Goal: Task Accomplishment & Management: Use online tool/utility

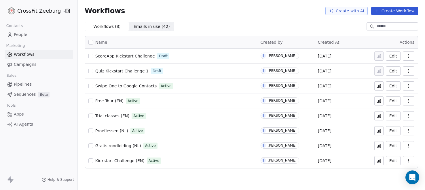
click at [16, 115] on span "Apps" at bounding box center [19, 114] width 10 height 6
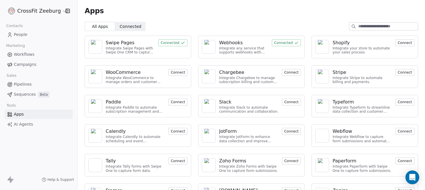
click at [235, 42] on div "Webhooks" at bounding box center [231, 42] width 24 height 7
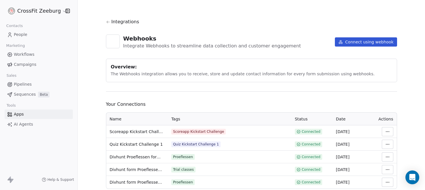
click at [386, 132] on html "CrossFit Zeeburg Contacts People Marketing Workflows Campaigns Sales Pipelines …" at bounding box center [212, 95] width 425 height 190
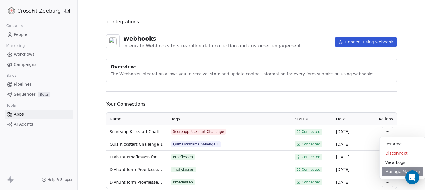
click at [389, 171] on div "Manage Mapping" at bounding box center [402, 171] width 41 height 9
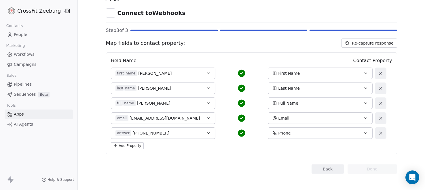
scroll to position [24, 0]
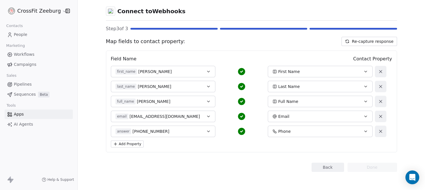
click at [334, 165] on button "Back" at bounding box center [327, 167] width 33 height 9
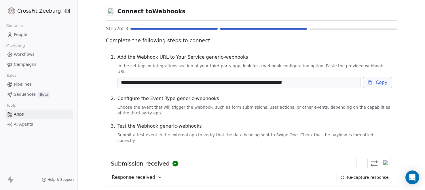
click at [378, 78] on button "Copy" at bounding box center [377, 83] width 29 height 12
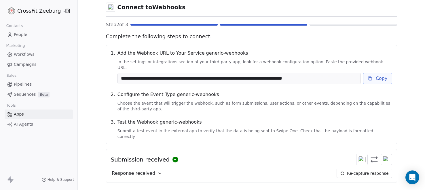
scroll to position [47, 0]
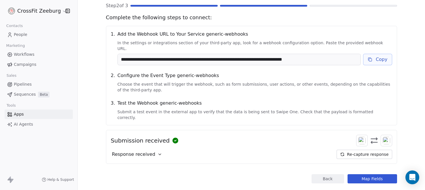
drag, startPoint x: 368, startPoint y: 166, endPoint x: 363, endPoint y: 160, distance: 7.8
click at [368, 174] on button "Map Fields" at bounding box center [372, 178] width 50 height 9
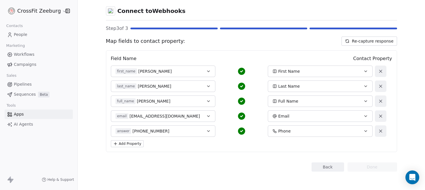
scroll to position [24, 0]
click at [20, 32] on span "People" at bounding box center [21, 35] width 14 height 6
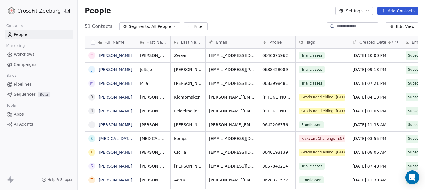
scroll to position [167, 347]
click at [25, 34] on span "People" at bounding box center [21, 35] width 14 height 6
click at [20, 115] on span "Apps" at bounding box center [19, 114] width 10 height 6
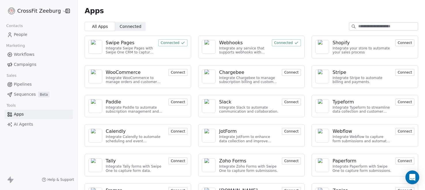
click at [232, 44] on div "Webhooks" at bounding box center [231, 42] width 24 height 7
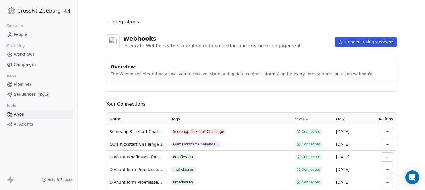
click at [392, 125] on td at bounding box center [385, 131] width 23 height 13
click at [389, 130] on html "CrossFit Zeeburg Contacts People Marketing Workflows Campaigns Sales Pipelines …" at bounding box center [212, 95] width 425 height 190
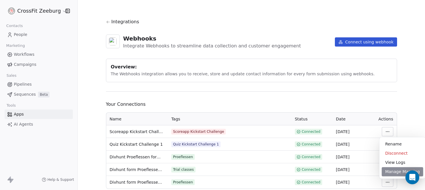
click at [394, 173] on div "Manage Mapping" at bounding box center [402, 171] width 41 height 9
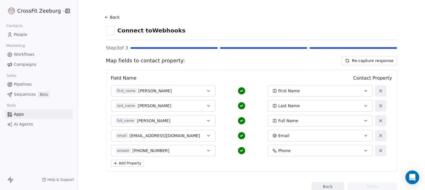
scroll to position [9, 0]
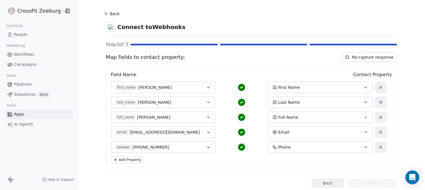
click at [330, 186] on button "Back" at bounding box center [327, 183] width 33 height 9
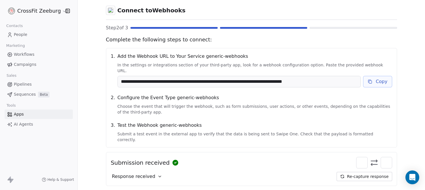
scroll to position [39, 0]
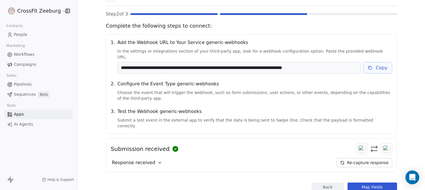
click at [31, 31] on link "People" at bounding box center [39, 34] width 68 height 9
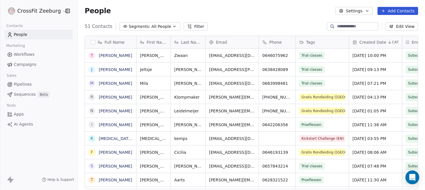
scroll to position [167, 347]
click at [340, 25] on input at bounding box center [357, 27] width 40 height 6
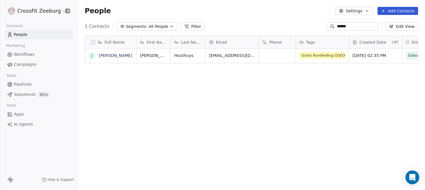
click at [41, 32] on link "People" at bounding box center [39, 34] width 68 height 9
click at [369, 25] on input "******" at bounding box center [357, 27] width 40 height 6
type input "*"
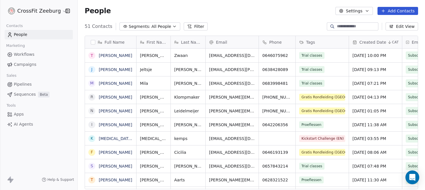
click at [42, 37] on link "People" at bounding box center [39, 34] width 68 height 9
click at [23, 56] on span "Workflows" at bounding box center [24, 55] width 21 height 6
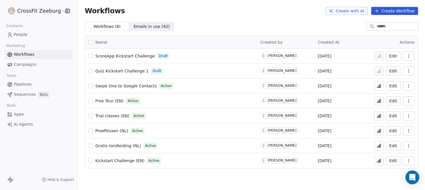
click at [25, 33] on span "People" at bounding box center [21, 35] width 14 height 6
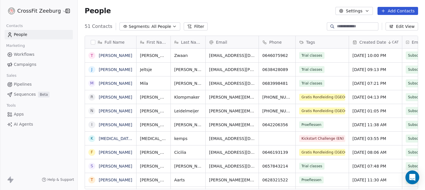
scroll to position [167, 347]
click at [20, 37] on span "People" at bounding box center [21, 35] width 14 height 6
click at [20, 114] on span "Apps" at bounding box center [19, 114] width 10 height 6
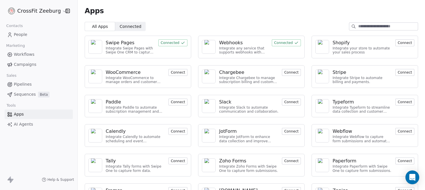
click at [231, 42] on div "Webhooks" at bounding box center [231, 42] width 24 height 7
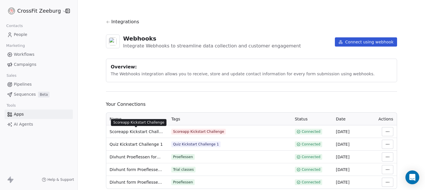
click at [125, 130] on span "Scoreapp Kickstart Challenge" at bounding box center [137, 132] width 55 height 6
click at [385, 135] on html "CrossFit Zeeburg Contacts People Marketing Workflows Campaigns Sales Pipelines …" at bounding box center [212, 95] width 425 height 190
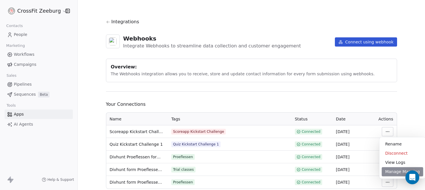
click at [394, 172] on div "Manage Mapping" at bounding box center [402, 171] width 41 height 9
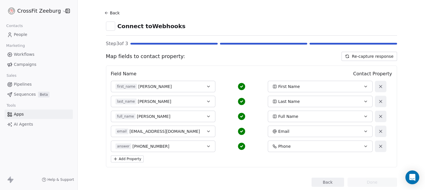
scroll to position [24, 0]
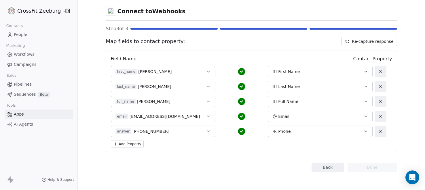
click at [338, 166] on button "Back" at bounding box center [327, 167] width 33 height 9
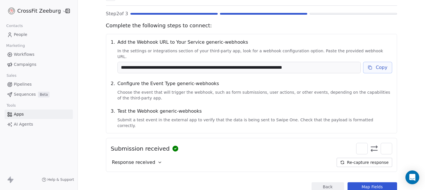
scroll to position [47, 0]
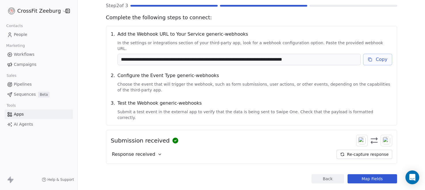
click at [360, 150] on button "Re-capture response" at bounding box center [363, 154] width 55 height 9
click at [145, 151] on span "Response received" at bounding box center [133, 154] width 43 height 7
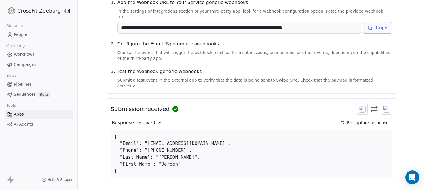
scroll to position [81, 0]
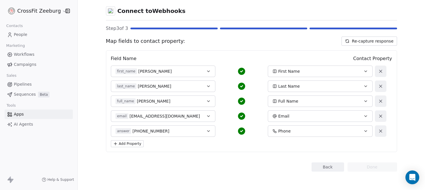
scroll to position [7, 0]
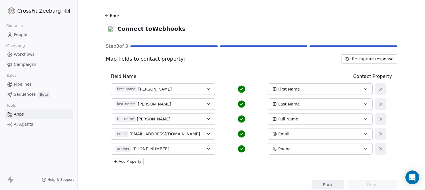
click at [211, 89] on button "first_name [PERSON_NAME]" at bounding box center [163, 89] width 105 height 12
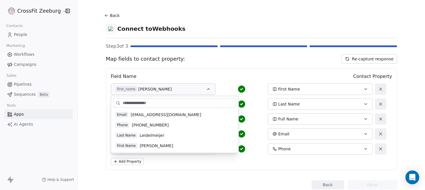
click at [144, 145] on span "[PERSON_NAME]" at bounding box center [156, 146] width 33 height 6
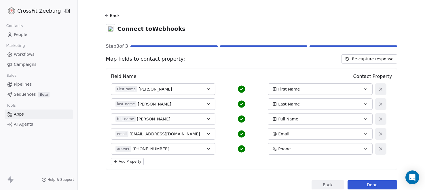
click at [202, 102] on button "last_name [PERSON_NAME]" at bounding box center [163, 104] width 105 height 12
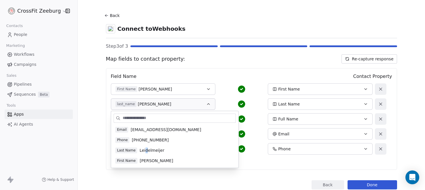
click at [144, 148] on span "Leidelmeijer" at bounding box center [152, 151] width 25 height 6
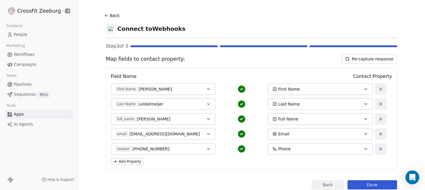
click at [167, 120] on div "full_name [PERSON_NAME]" at bounding box center [158, 119] width 86 height 6
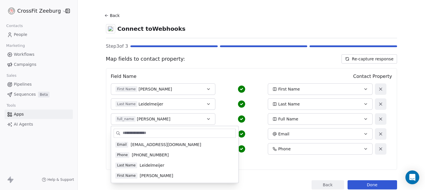
click at [228, 108] on div "Last Name [PERSON_NAME] Last Name" at bounding box center [242, 104] width 262 height 12
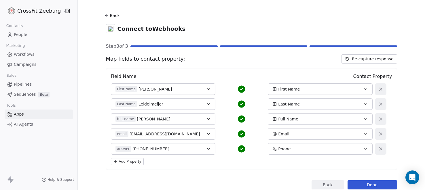
click at [184, 136] on div "email [EMAIL_ADDRESS][DOMAIN_NAME]" at bounding box center [158, 134] width 86 height 6
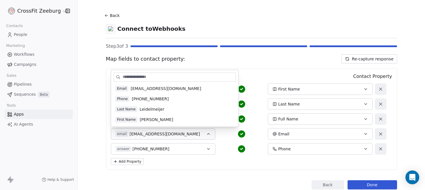
click at [156, 89] on span "[EMAIL_ADDRESS][DOMAIN_NAME]" at bounding box center [166, 89] width 71 height 6
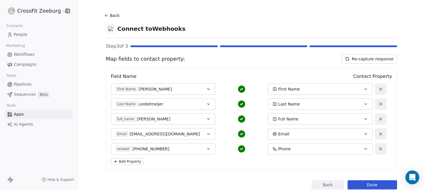
click at [157, 148] on span "[PHONE_NUMBER]" at bounding box center [150, 149] width 37 height 6
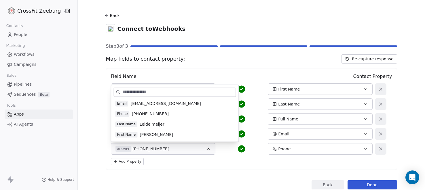
click at [146, 113] on span "[PHONE_NUMBER]" at bounding box center [150, 114] width 37 height 6
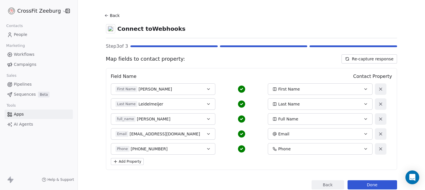
click at [381, 118] on icon at bounding box center [380, 119] width 5 height 5
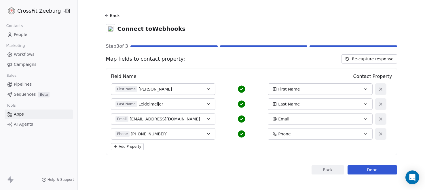
click at [364, 169] on button "Done" at bounding box center [372, 169] width 50 height 9
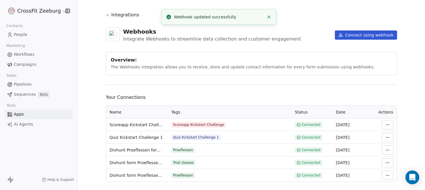
click at [30, 33] on link "People" at bounding box center [39, 34] width 68 height 9
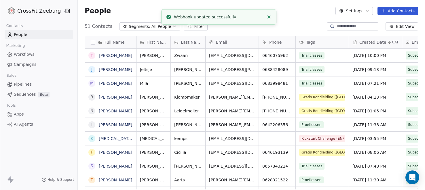
scroll to position [167, 347]
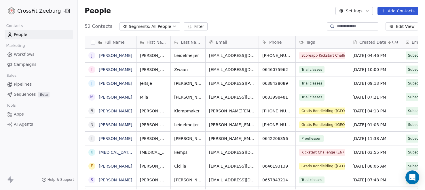
scroll to position [167, 347]
